Goal: Task Accomplishment & Management: Use online tool/utility

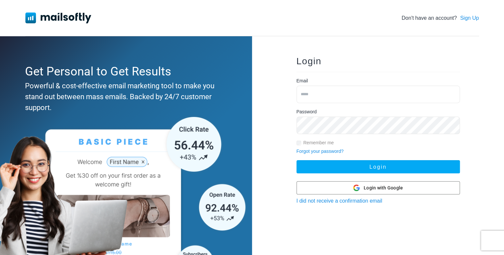
click at [330, 94] on input "email" at bounding box center [377, 94] width 163 height 17
type input "**********"
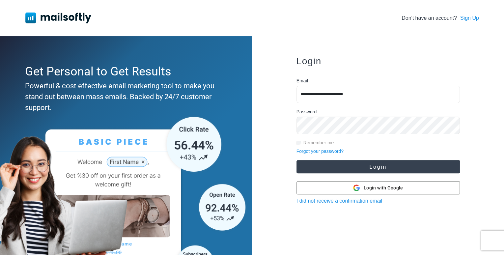
click at [353, 166] on button "Login" at bounding box center [377, 166] width 163 height 13
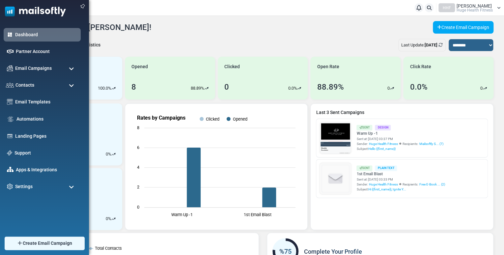
click at [71, 66] on span at bounding box center [71, 69] width 5 height 6
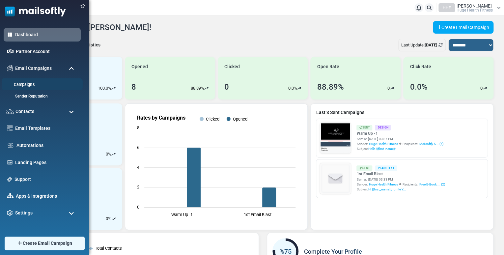
click at [33, 82] on link "Campaigns" at bounding box center [41, 85] width 79 height 6
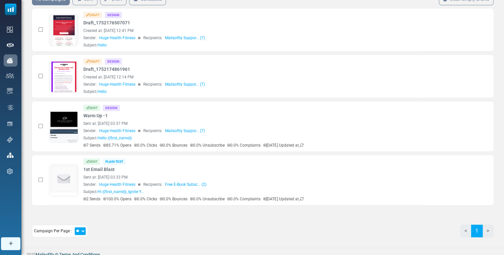
scroll to position [70, 0]
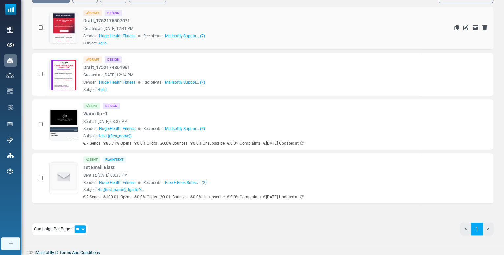
click at [63, 25] on link at bounding box center [64, 47] width 28 height 68
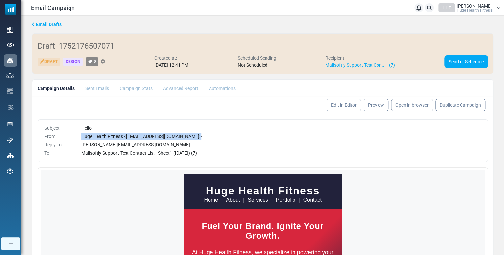
drag, startPoint x: 493, startPoint y: 117, endPoint x: 495, endPoint y: 133, distance: 15.3
click at [495, 133] on div "Email Drafts Draft_1752176507071 Draft Design 0 Created at: July 10, 2025 at 12…" at bounding box center [262, 172] width 482 height 313
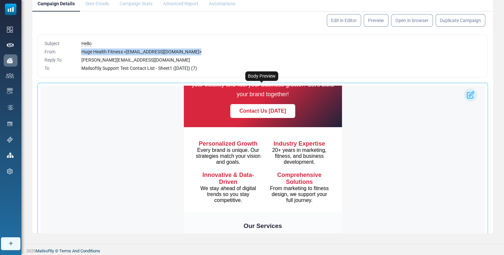
scroll to position [113, 0]
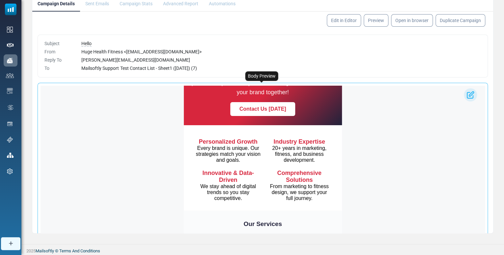
drag, startPoint x: 483, startPoint y: 160, endPoint x: 482, endPoint y: 169, distance: 9.6
click at [482, 169] on div "Body Preview" at bounding box center [262, 169] width 449 height 172
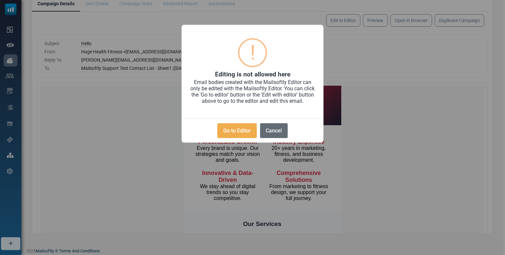
click at [271, 130] on button "Cancel" at bounding box center [274, 130] width 28 height 15
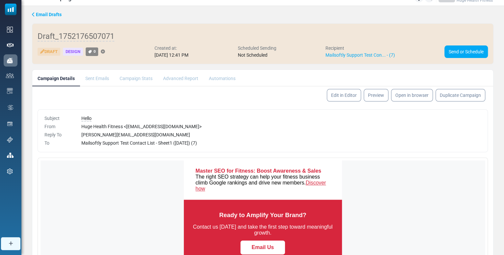
scroll to position [0, 0]
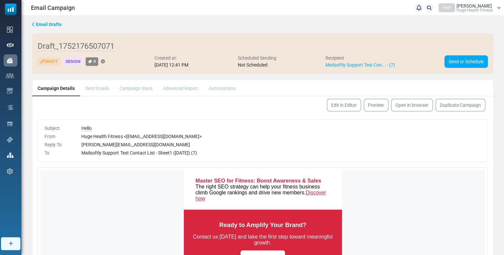
click at [34, 23] on icon at bounding box center [33, 24] width 3 height 5
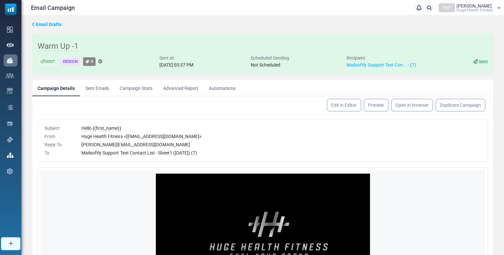
drag, startPoint x: 492, startPoint y: 133, endPoint x: 498, endPoint y: 177, distance: 43.8
click at [498, 177] on div "Email Drafts Warm Up -1 Sent Design 0 Sent at: [DATE] 03:37 PM Scheduled Sendin…" at bounding box center [262, 172] width 482 height 313
click at [502, 132] on div "Email Drafts Warm Up -1 Sent Design 0 Sent at: [DATE] 03:37 PM Scheduled Sendin…" at bounding box center [262, 172] width 482 height 313
click at [34, 24] on icon at bounding box center [33, 24] width 3 height 5
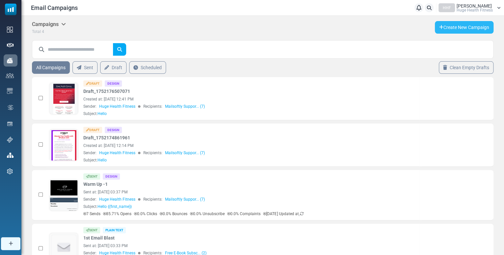
click at [454, 24] on link "Create New Campaign" at bounding box center [463, 27] width 59 height 13
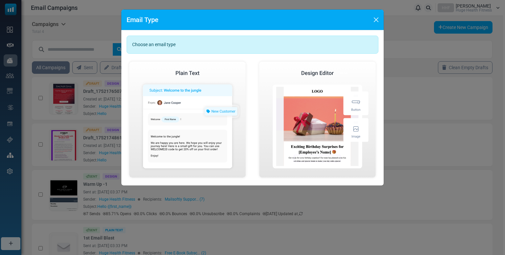
click at [201, 42] on div "Choose an email type" at bounding box center [253, 45] width 252 height 18
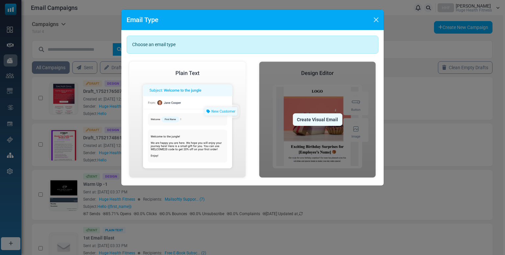
click at [314, 119] on div "Create Visual Email" at bounding box center [318, 119] width 50 height 13
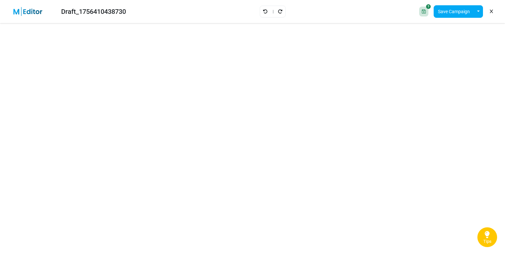
click at [491, 12] on icon at bounding box center [491, 12] width 3 height 0
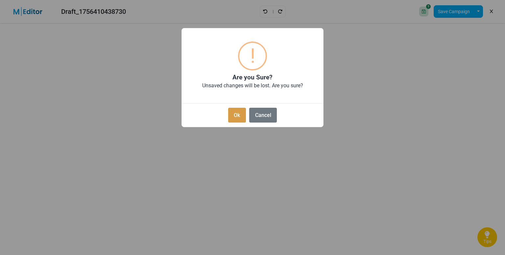
click at [236, 116] on button "Ok" at bounding box center [237, 115] width 18 height 15
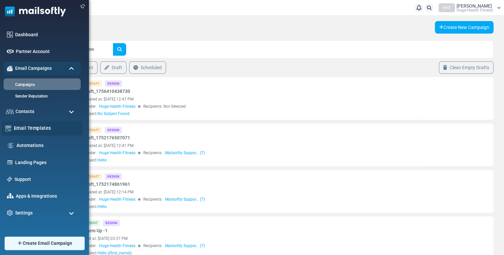
click at [27, 127] on link "Email Templates" at bounding box center [46, 127] width 65 height 7
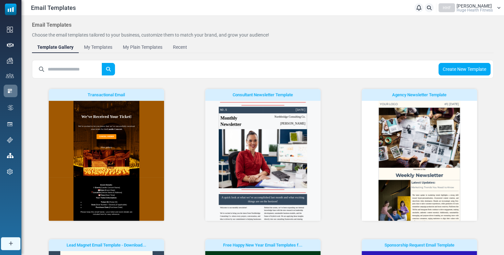
click at [148, 68] on div "Create New Template" at bounding box center [262, 69] width 461 height 18
click at [81, 67] on input "text" at bounding box center [75, 69] width 54 height 13
click at [102, 63] on button "submit" at bounding box center [108, 69] width 13 height 13
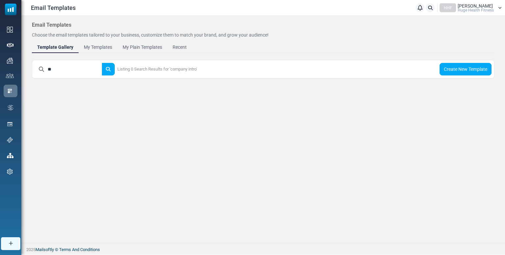
type input "*"
type input "*****"
click at [102, 63] on button "submit" at bounding box center [108, 69] width 13 height 13
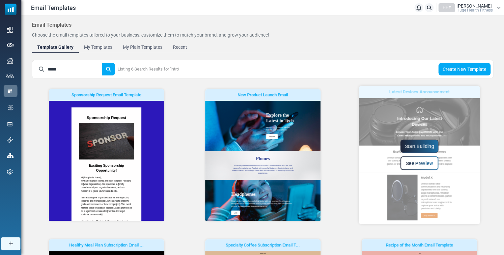
drag, startPoint x: 476, startPoint y: 133, endPoint x: 476, endPoint y: 143, distance: 10.5
click at [476, 143] on div "Start Building See Preview" at bounding box center [418, 155] width 121 height 138
click at [415, 161] on span "See Preview" at bounding box center [418, 163] width 27 height 6
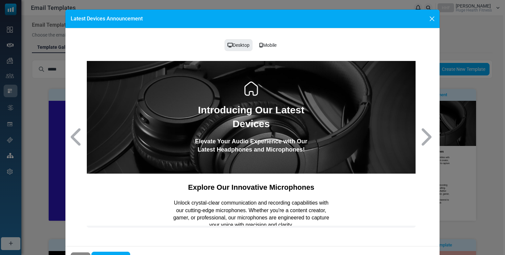
drag, startPoint x: 416, startPoint y: 143, endPoint x: 413, endPoint y: 77, distance: 65.2
click at [432, 20] on button "Close" at bounding box center [433, 19] width 10 height 10
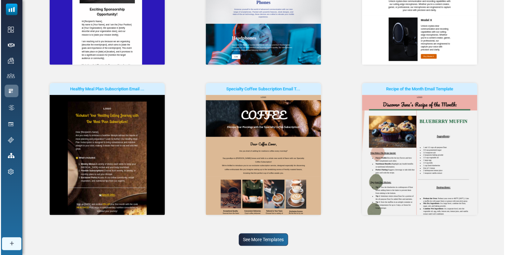
scroll to position [171, 0]
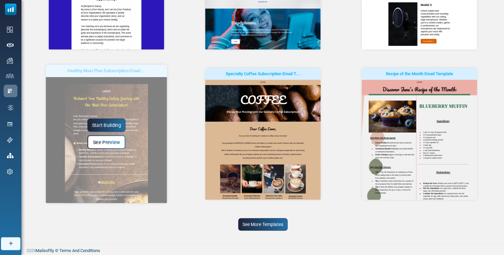
click at [108, 144] on span "See Preview" at bounding box center [106, 142] width 27 height 6
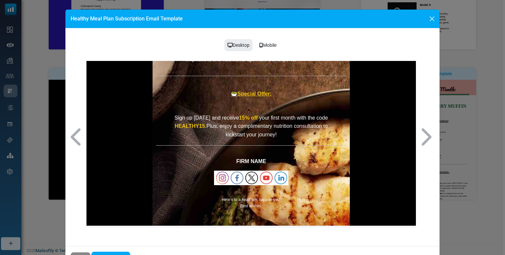
scroll to position [0, 0]
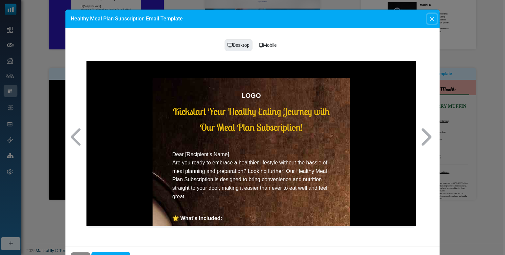
click at [432, 18] on button "Close" at bounding box center [433, 19] width 10 height 10
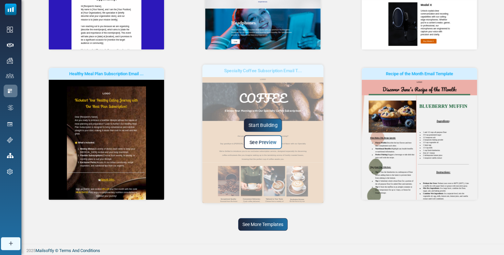
click at [272, 139] on span "See Preview" at bounding box center [262, 142] width 27 height 6
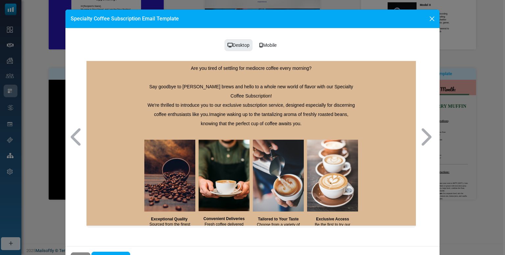
scroll to position [134, 0]
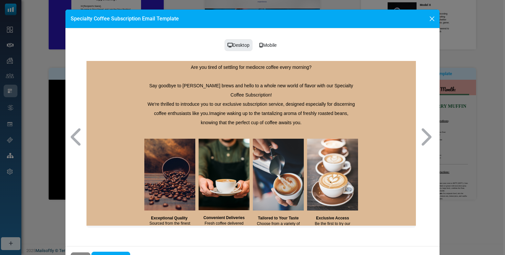
drag, startPoint x: 502, startPoint y: 195, endPoint x: 416, endPoint y: 149, distance: 98.1
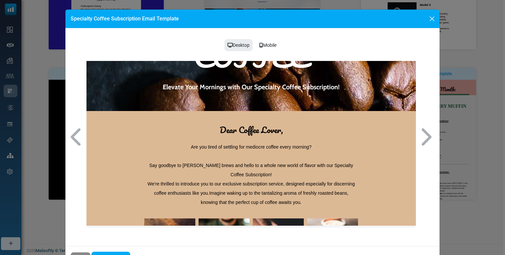
scroll to position [26, 0]
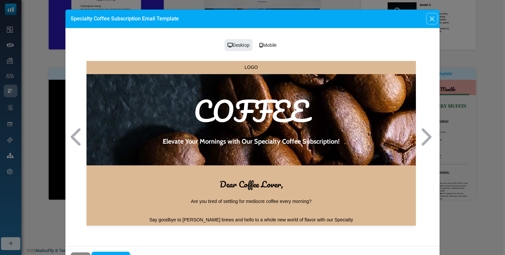
click at [431, 17] on button "Close" at bounding box center [433, 19] width 10 height 10
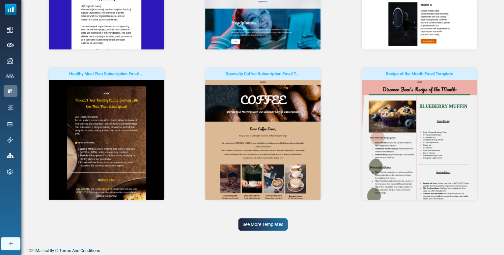
click at [272, 224] on link "See More Templates" at bounding box center [262, 224] width 49 height 13
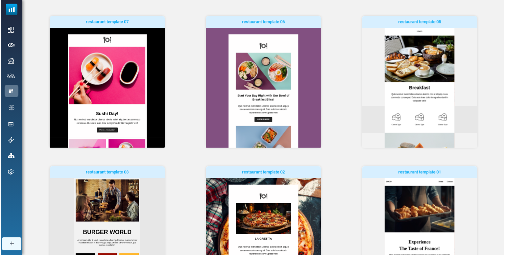
scroll to position [377, 0]
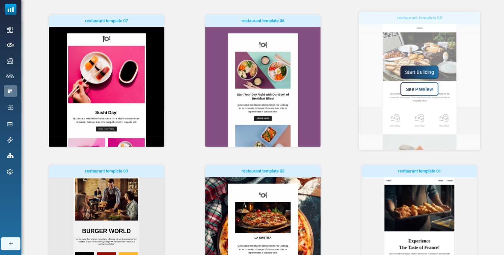
click at [416, 91] on span "See Preview" at bounding box center [418, 89] width 27 height 6
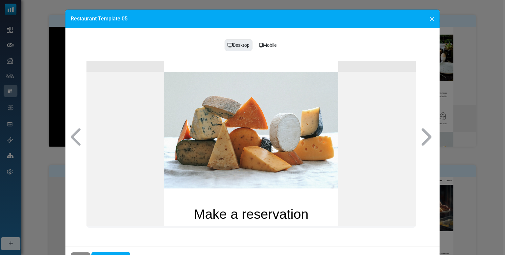
scroll to position [306, 0]
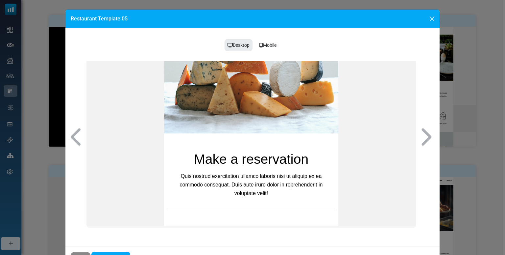
drag, startPoint x: 415, startPoint y: 91, endPoint x: 520, endPoint y: 273, distance: 209.8
click at [432, 16] on button "Close" at bounding box center [433, 19] width 10 height 10
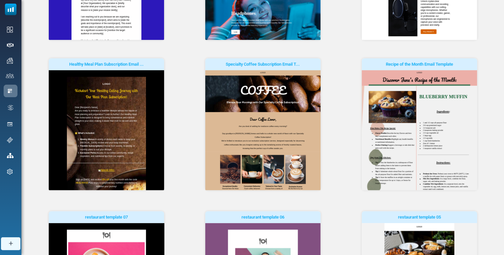
scroll to position [0, 0]
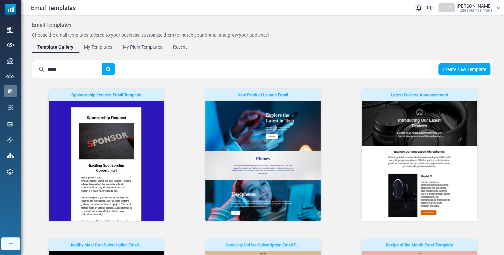
drag, startPoint x: 75, startPoint y: 71, endPoint x: 56, endPoint y: 71, distance: 19.1
click at [56, 71] on input "*****" at bounding box center [75, 69] width 54 height 13
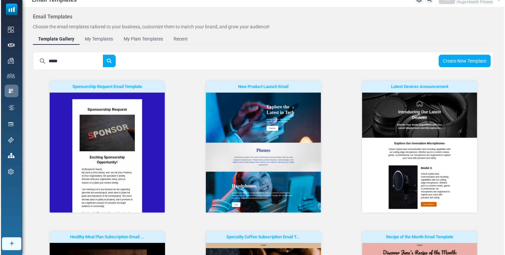
scroll to position [29, 0]
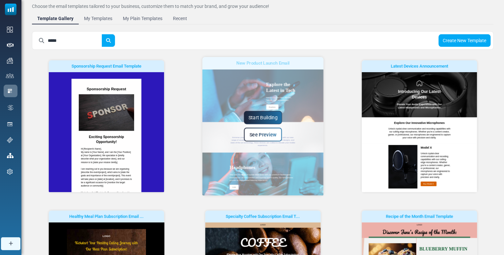
click at [260, 134] on span "See Preview" at bounding box center [262, 135] width 27 height 6
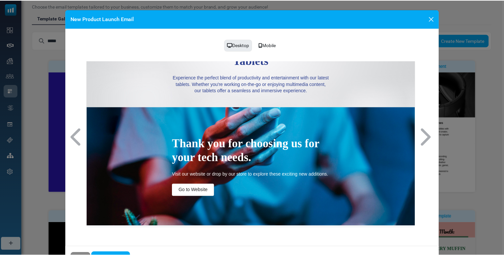
scroll to position [106, 0]
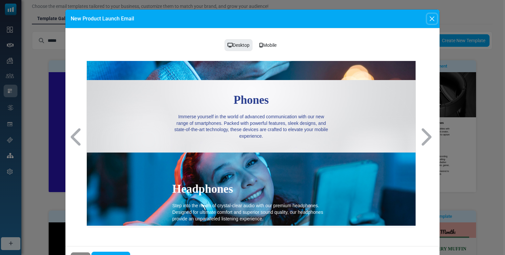
click at [432, 18] on button "Close" at bounding box center [433, 19] width 10 height 10
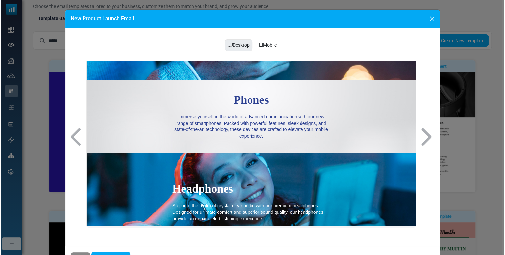
scroll to position [0, 0]
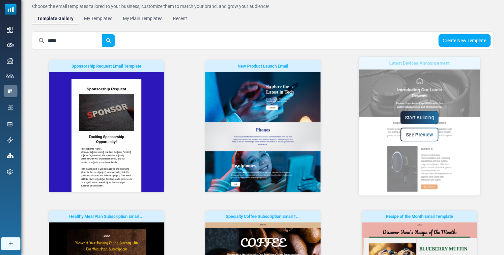
click at [418, 135] on span "See Preview" at bounding box center [418, 135] width 27 height 6
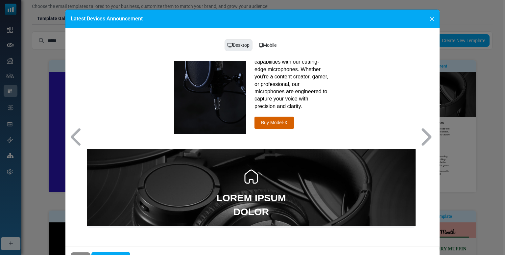
scroll to position [254, 0]
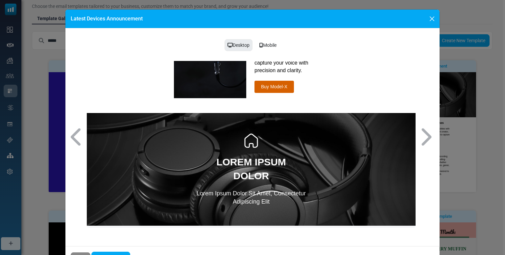
drag, startPoint x: 415, startPoint y: 105, endPoint x: 510, endPoint y: 276, distance: 196.4
click at [430, 17] on button "Close" at bounding box center [433, 19] width 10 height 10
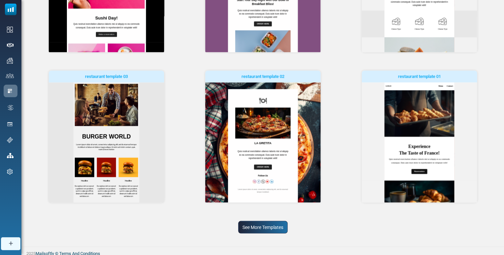
scroll to position [474, 0]
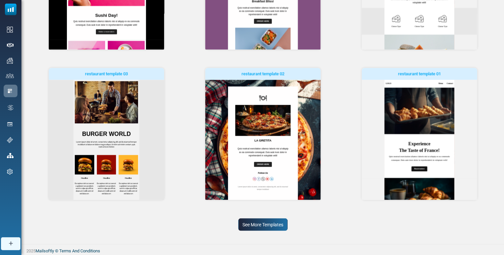
click at [250, 220] on link "See More Templates" at bounding box center [262, 224] width 49 height 13
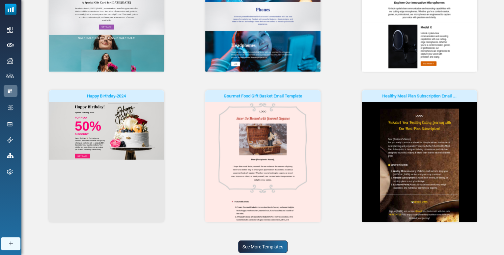
scroll to position [756, 0]
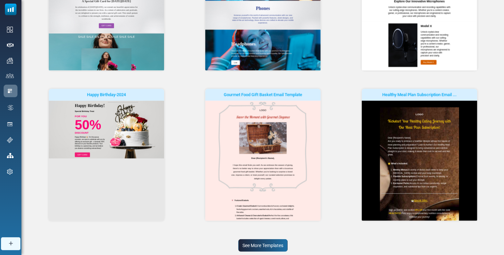
click at [268, 244] on link "See More Templates" at bounding box center [262, 245] width 49 height 13
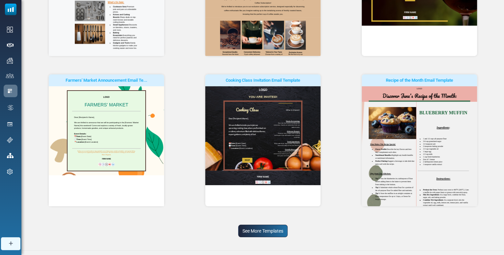
scroll to position [1079, 0]
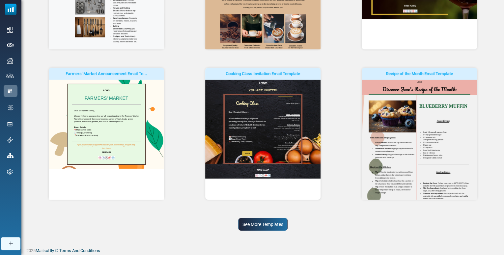
click at [270, 222] on link "See More Templates" at bounding box center [262, 224] width 49 height 13
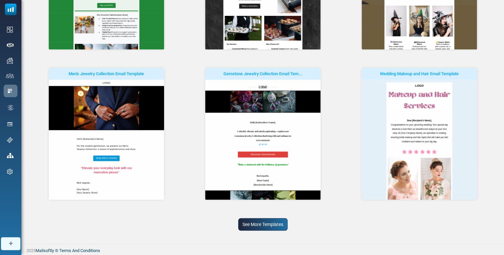
scroll to position [0, 0]
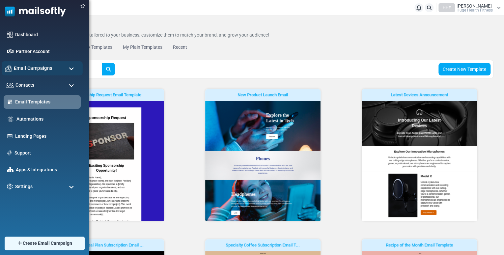
drag, startPoint x: 72, startPoint y: 67, endPoint x: 12, endPoint y: 73, distance: 60.2
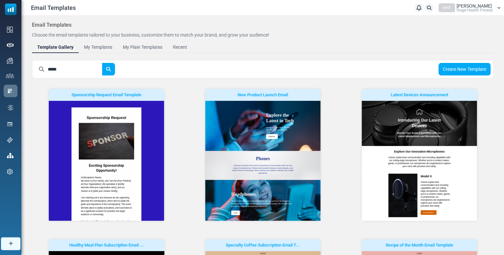
click at [100, 71] on input "*****" at bounding box center [75, 69] width 54 height 13
click at [100, 71] on input "****" at bounding box center [75, 69] width 54 height 13
type input "*"
type input "********"
click at [102, 63] on button "submit" at bounding box center [108, 69] width 13 height 13
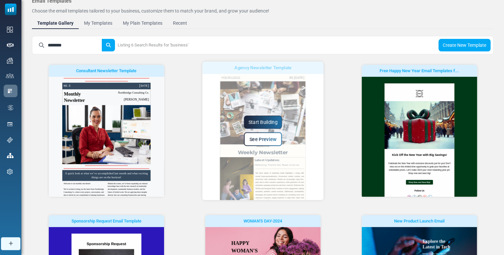
click at [268, 136] on span "See Preview" at bounding box center [262, 139] width 27 height 6
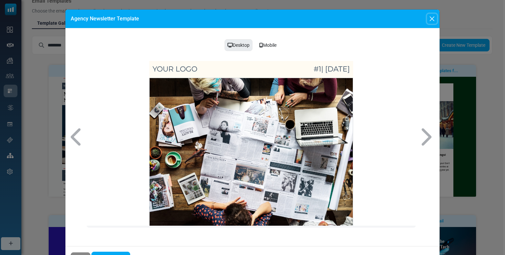
click at [430, 18] on button "Close" at bounding box center [433, 19] width 10 height 10
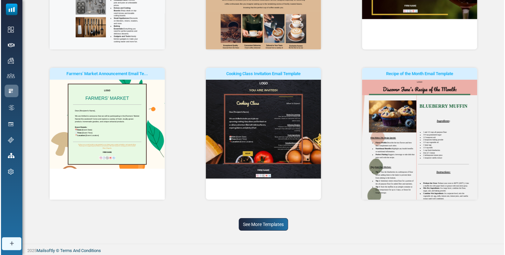
scroll to position [857, 0]
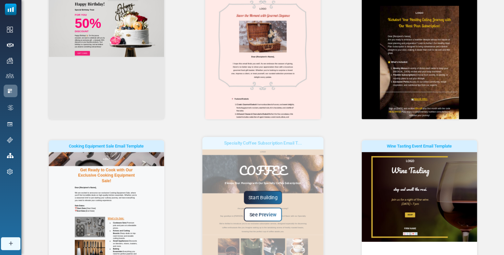
click at [256, 210] on link "See Preview" at bounding box center [263, 214] width 38 height 14
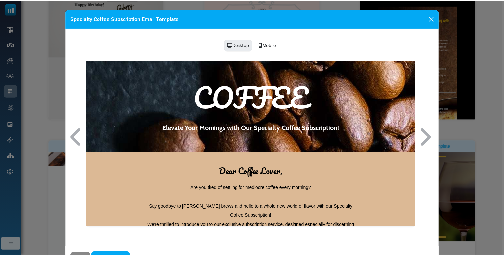
scroll to position [0, 0]
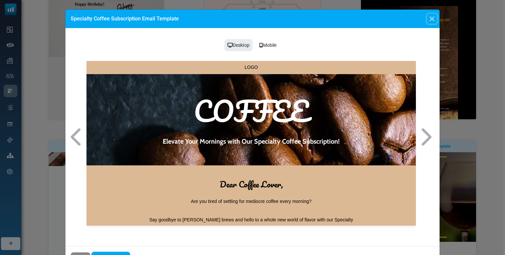
click at [433, 20] on button "Close" at bounding box center [433, 19] width 10 height 10
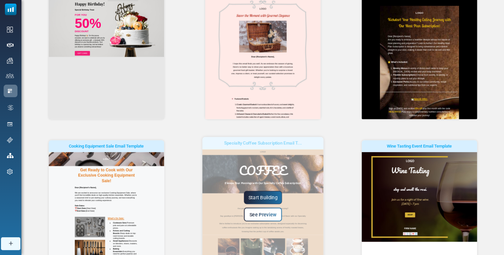
click at [267, 198] on link "Start Building" at bounding box center [263, 197] width 38 height 13
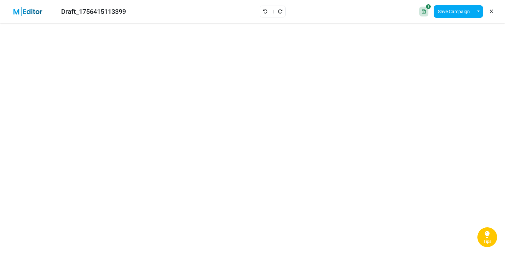
click at [429, 7] on icon at bounding box center [429, 6] width 5 height 5
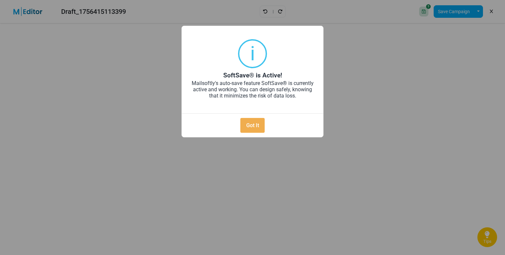
click at [380, 9] on div "× i SoftSave® is Active! Mailsoftly's auto-save feature SoftSave® is currently …" at bounding box center [252, 127] width 505 height 255
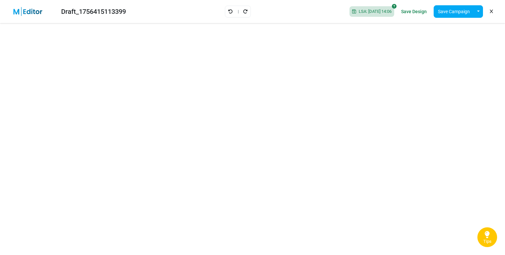
click at [491, 12] on icon at bounding box center [491, 12] width 3 height 0
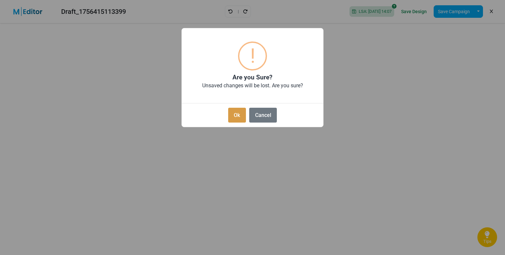
click at [233, 118] on button "Ok" at bounding box center [237, 115] width 18 height 15
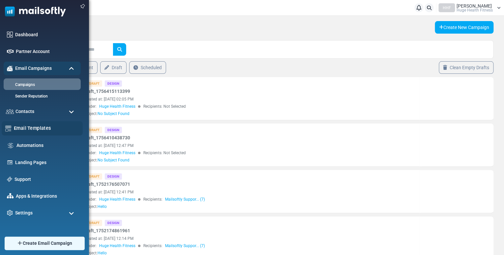
click at [34, 130] on link "Email Templates" at bounding box center [46, 127] width 65 height 7
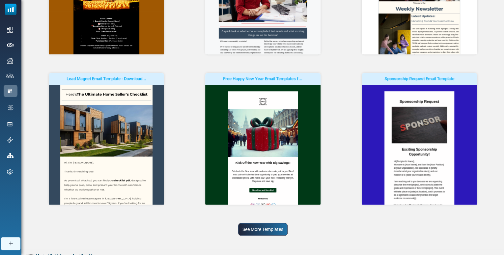
scroll to position [171, 0]
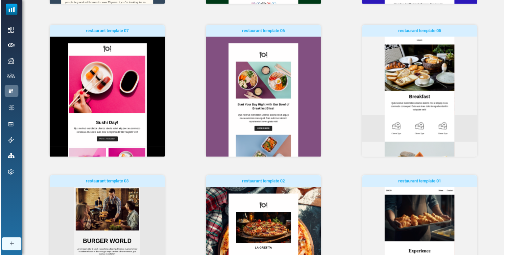
scroll to position [376, 0]
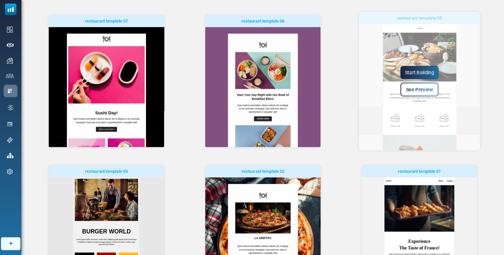
click at [427, 89] on span "See Preview" at bounding box center [418, 90] width 27 height 6
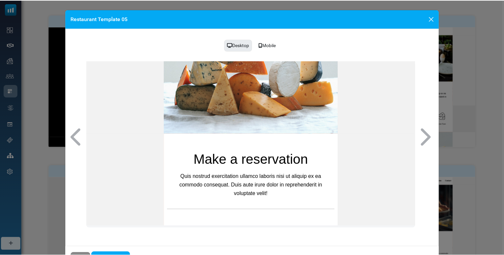
scroll to position [0, 0]
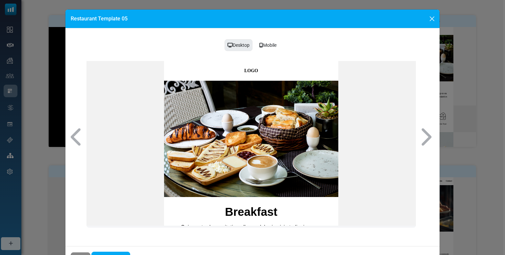
drag, startPoint x: 415, startPoint y: 94, endPoint x: 503, endPoint y: 90, distance: 87.3
click at [431, 21] on button "Close" at bounding box center [433, 19] width 10 height 10
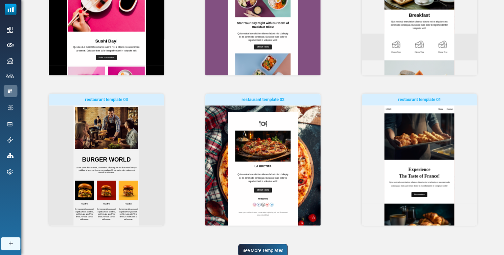
scroll to position [474, 0]
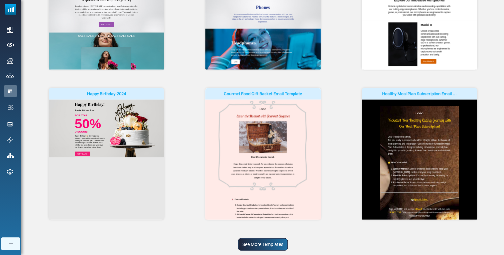
scroll to position [0, 0]
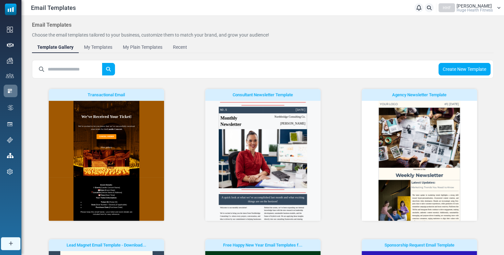
click at [88, 67] on input "text" at bounding box center [75, 69] width 54 height 13
type input "*********"
click at [102, 63] on button "submit" at bounding box center [108, 69] width 13 height 13
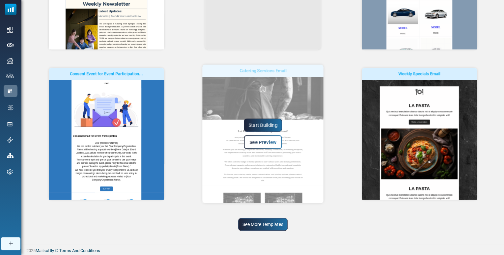
click at [267, 141] on span "See Preview" at bounding box center [262, 142] width 27 height 6
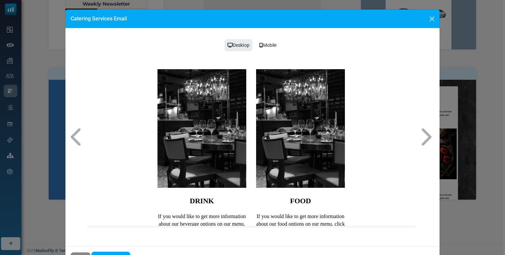
scroll to position [277, 0]
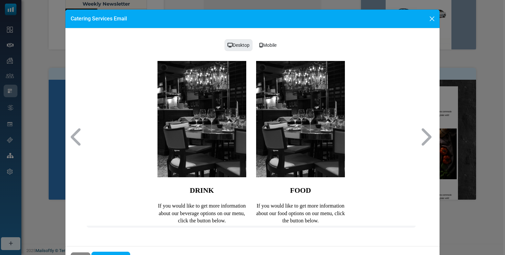
drag, startPoint x: 414, startPoint y: 89, endPoint x: 509, endPoint y: 219, distance: 161.8
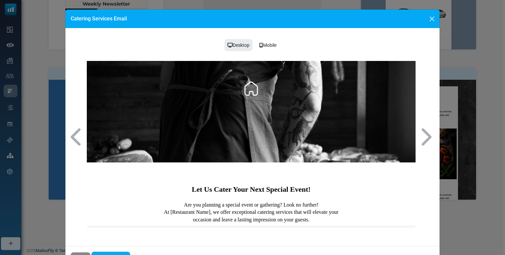
drag, startPoint x: 414, startPoint y: 156, endPoint x: 498, endPoint y: 98, distance: 102.2
click at [428, 18] on button "Close" at bounding box center [433, 19] width 10 height 10
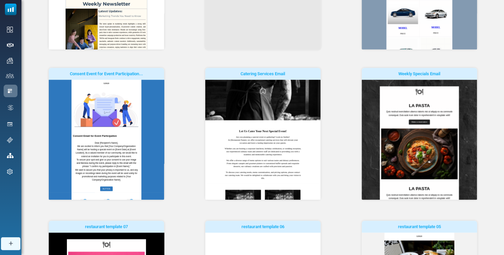
scroll to position [0, 0]
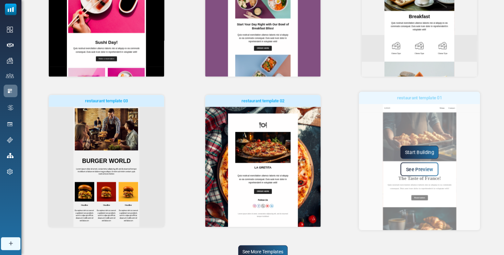
click at [423, 167] on span "See Preview" at bounding box center [418, 169] width 27 height 6
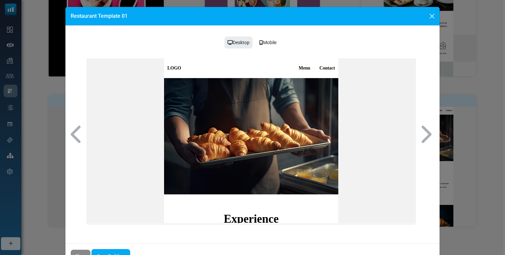
drag, startPoint x: 414, startPoint y: 98, endPoint x: 486, endPoint y: 106, distance: 72.8
click at [430, 16] on button "Close" at bounding box center [433, 16] width 10 height 10
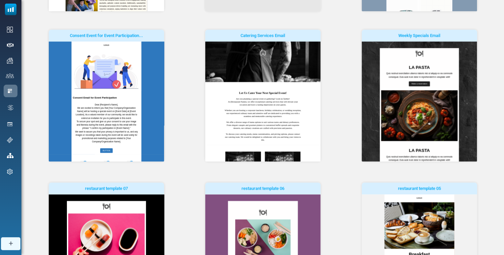
scroll to position [168, 0]
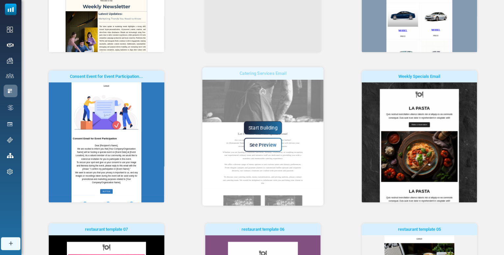
click at [269, 129] on link "Start Building" at bounding box center [263, 127] width 38 height 13
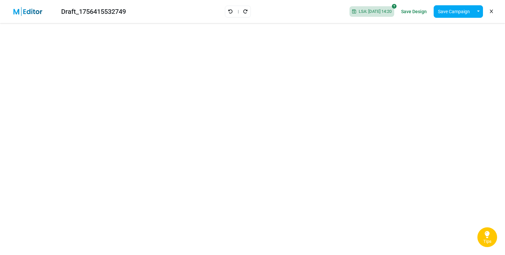
click at [490, 13] on link at bounding box center [492, 11] width 6 height 11
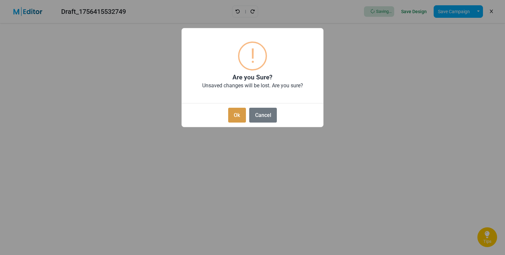
click at [233, 116] on button "Ok" at bounding box center [237, 115] width 18 height 15
